Goal: Transaction & Acquisition: Obtain resource

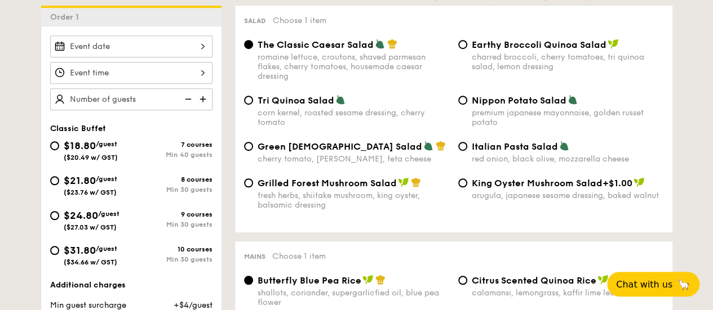
scroll to position [338, 0]
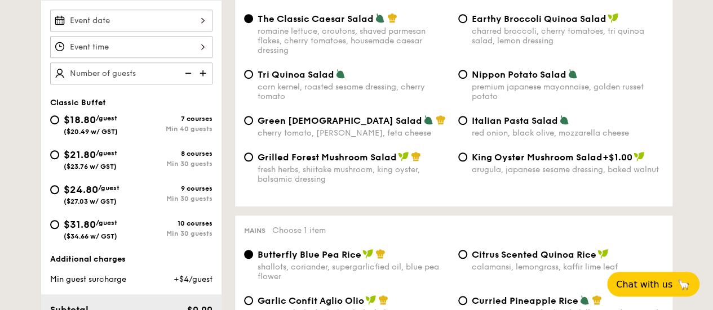
click at [66, 119] on span "$18.80" at bounding box center [80, 120] width 32 height 12
click at [59, 119] on input "$18.80 /guest ($20.49 w/ GST) 7 courses Min 40 guests" at bounding box center [54, 119] width 9 height 9
radio input "true"
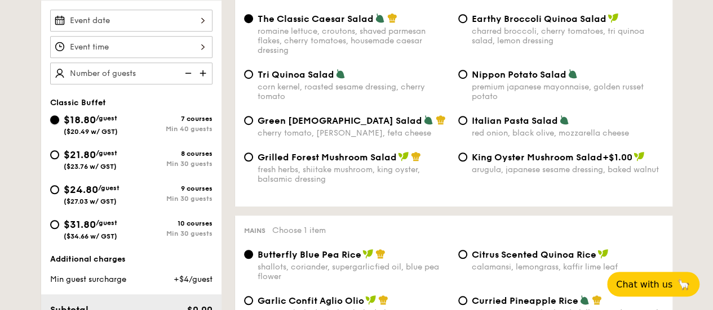
radio input "true"
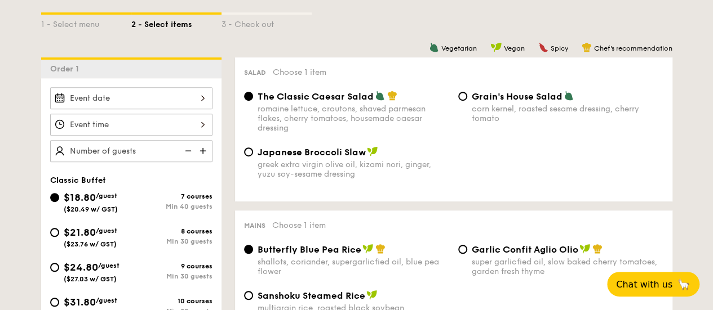
scroll to position [314, 0]
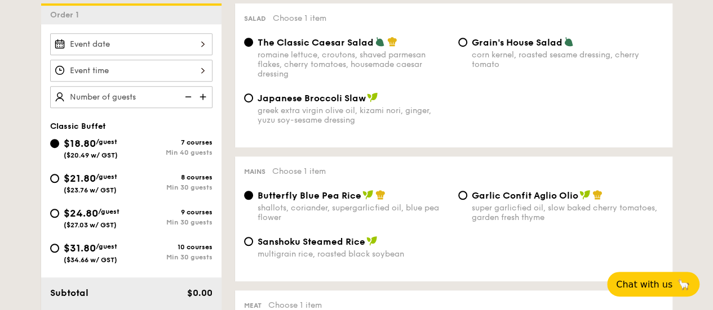
click at [625, 85] on div "The Classic Caesar Salad romaine lettuce, croutons, shaved parmesan flakes, che…" at bounding box center [453, 65] width 428 height 56
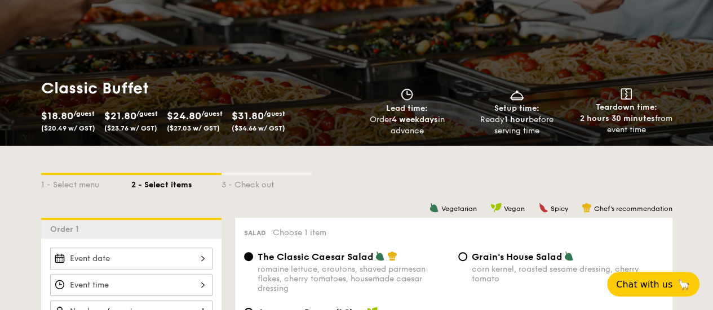
scroll to position [0, 0]
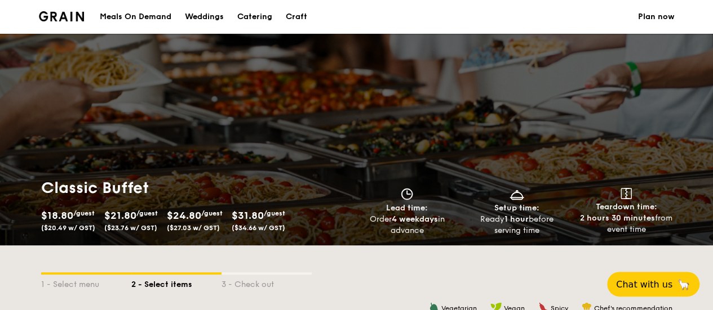
click at [261, 12] on div "Catering" at bounding box center [254, 17] width 35 height 34
select select
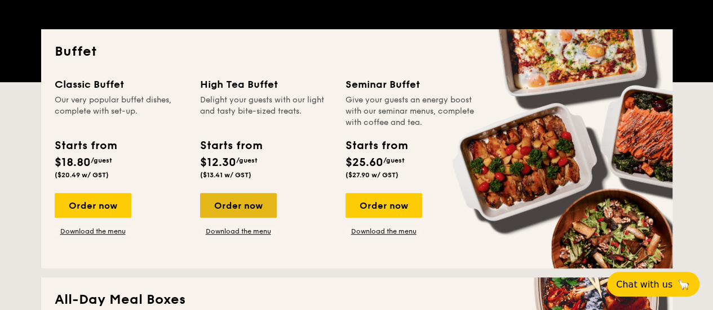
scroll to position [282, 0]
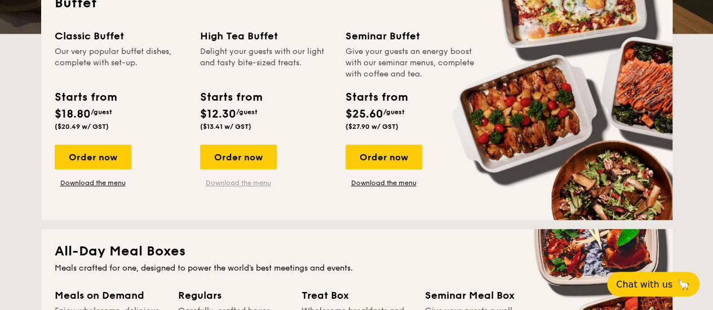
click at [242, 181] on link "Download the menu" at bounding box center [238, 183] width 77 height 9
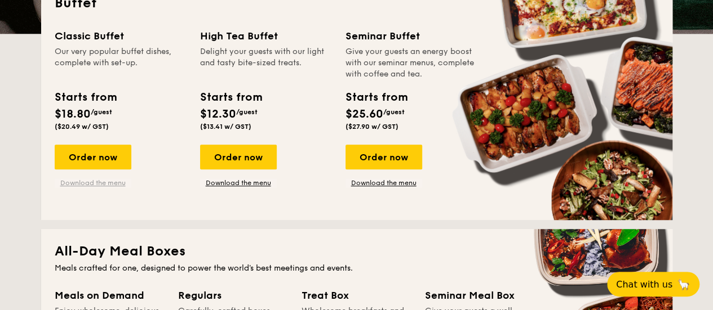
click at [94, 180] on link "Download the menu" at bounding box center [93, 183] width 77 height 9
